Goal: Task Accomplishment & Management: Complete application form

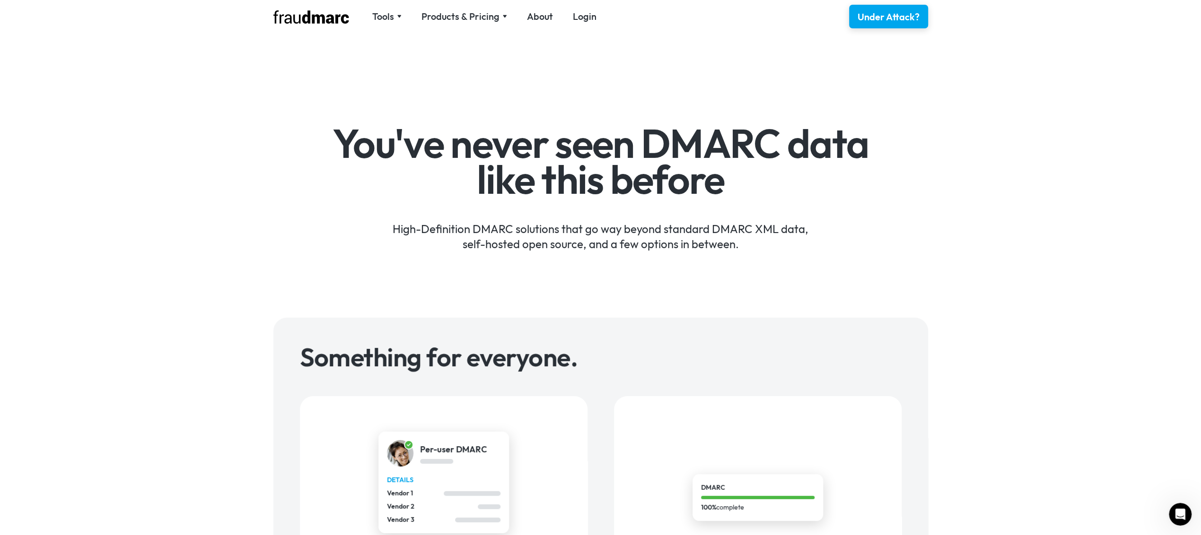
click at [652, 197] on h1 "You've never seen DMARC data like this before" at bounding box center [600, 161] width 549 height 71
click at [594, 14] on link "Login" at bounding box center [585, 16] width 24 height 13
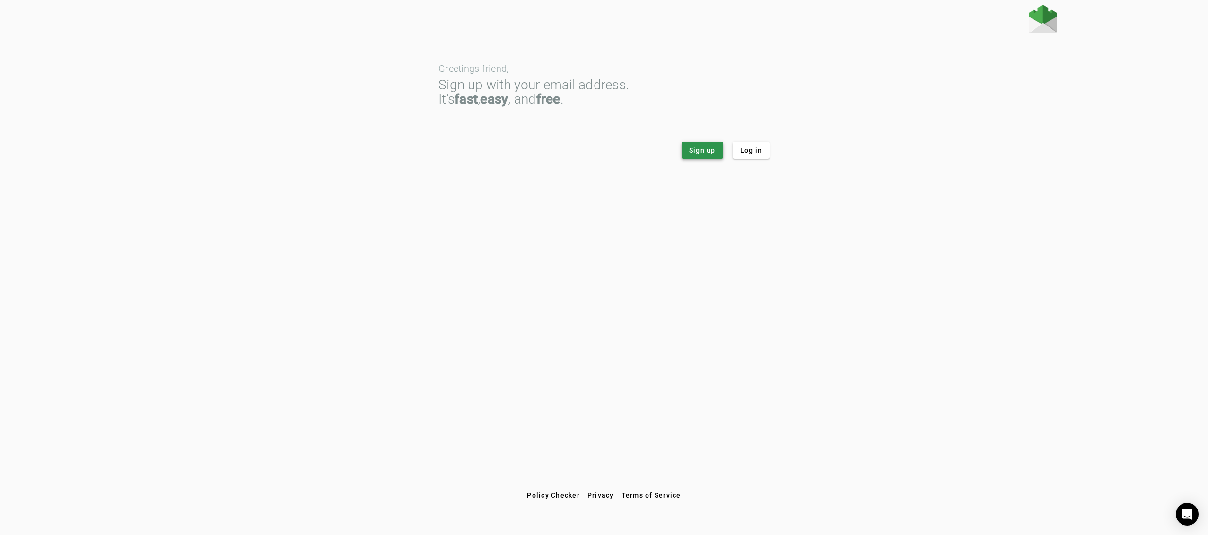
click at [713, 155] on span "Sign up" at bounding box center [702, 150] width 26 height 9
